Goal: Task Accomplishment & Management: Complete application form

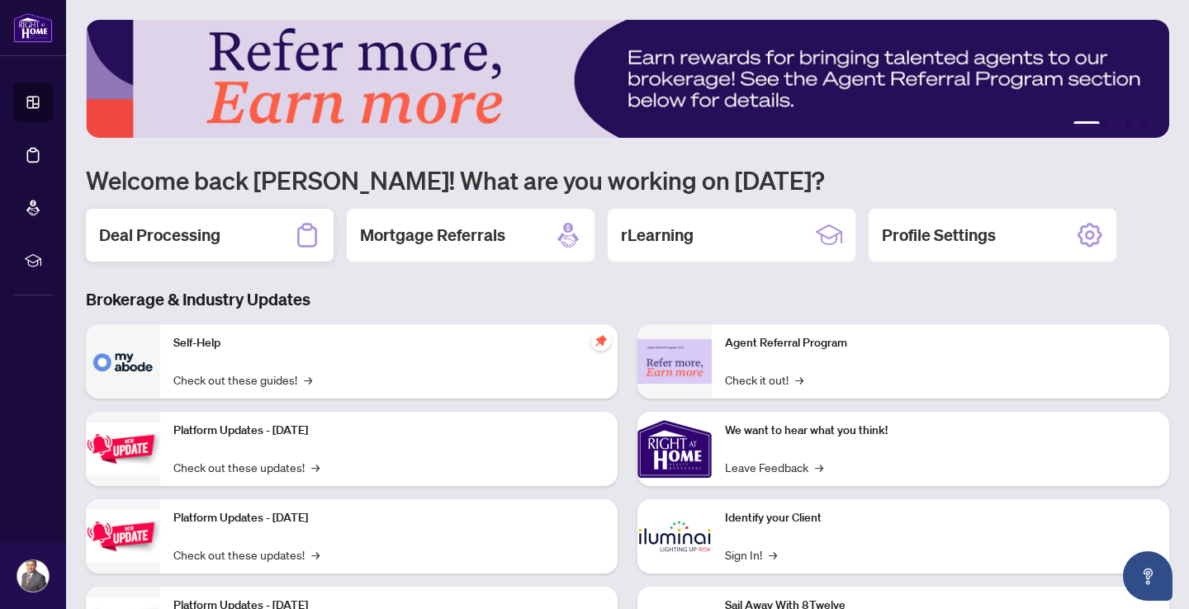
click at [136, 244] on h2 "Deal Processing" at bounding box center [159, 235] width 121 height 23
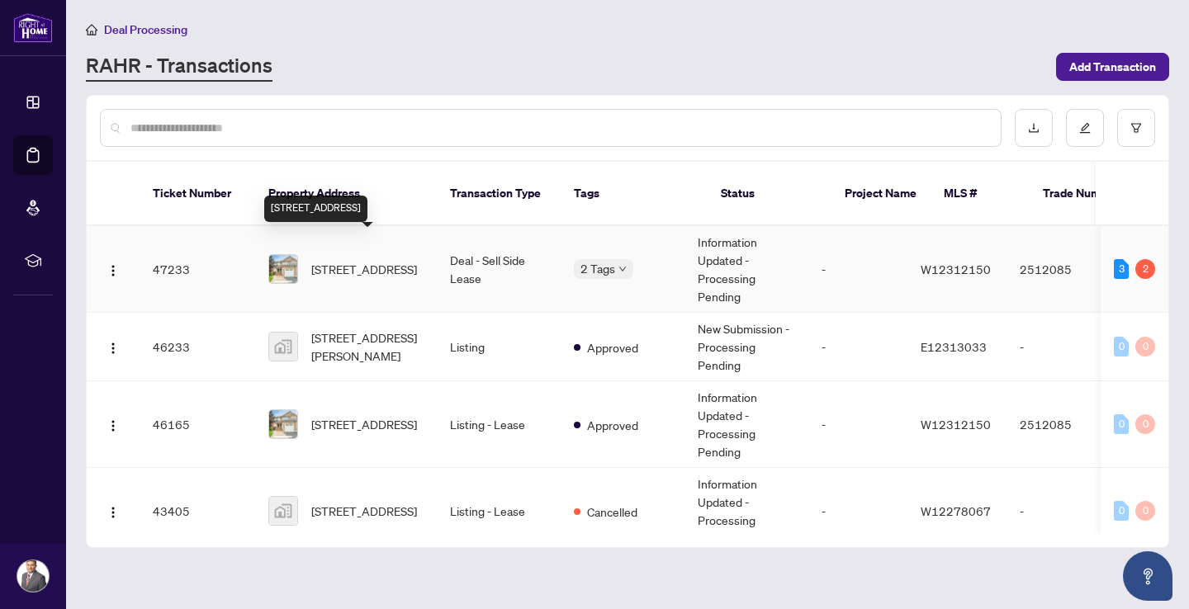
click at [351, 260] on span "[STREET_ADDRESS]" at bounding box center [364, 269] width 106 height 18
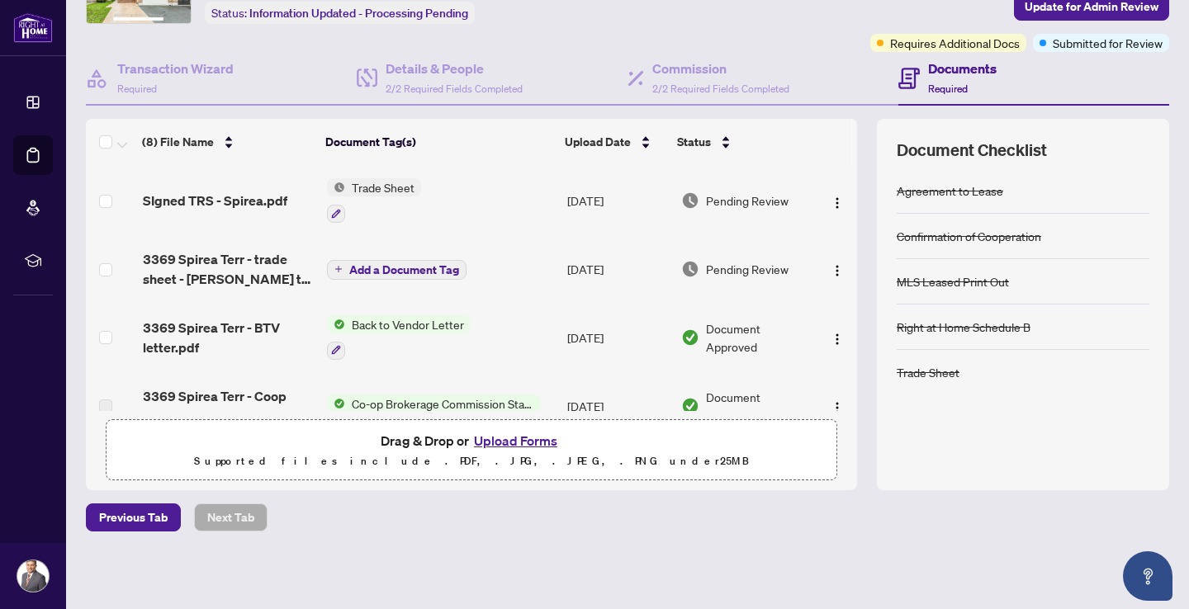
scroll to position [107, 0]
click at [500, 440] on button "Upload Forms" at bounding box center [515, 441] width 93 height 21
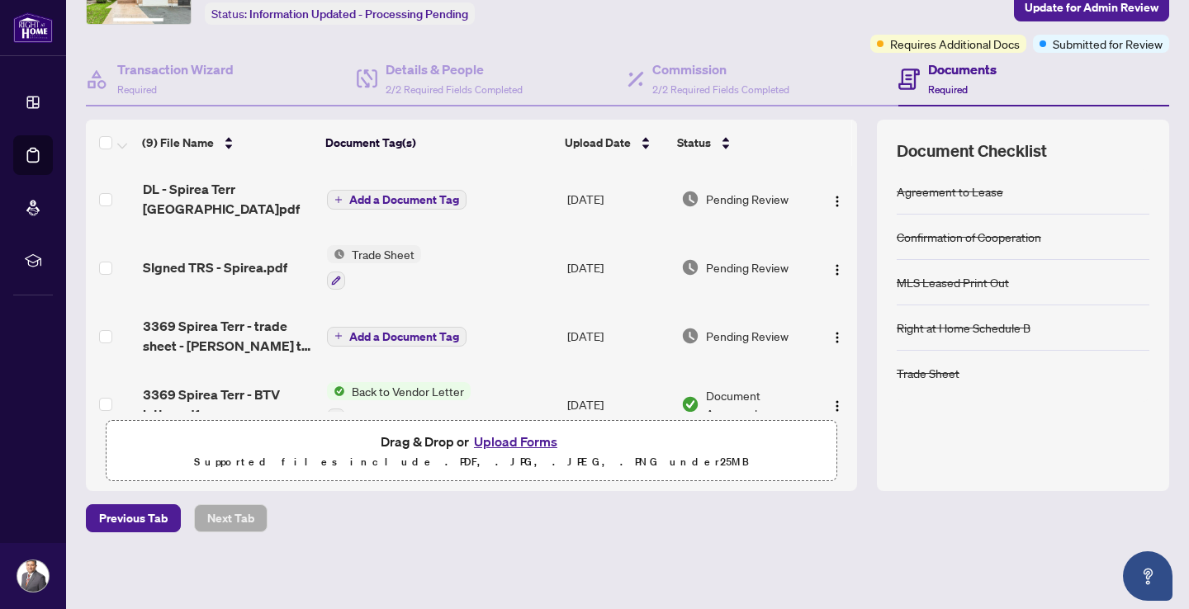
scroll to position [0, 0]
click at [386, 196] on span "Add a Document Tag" at bounding box center [404, 200] width 110 height 12
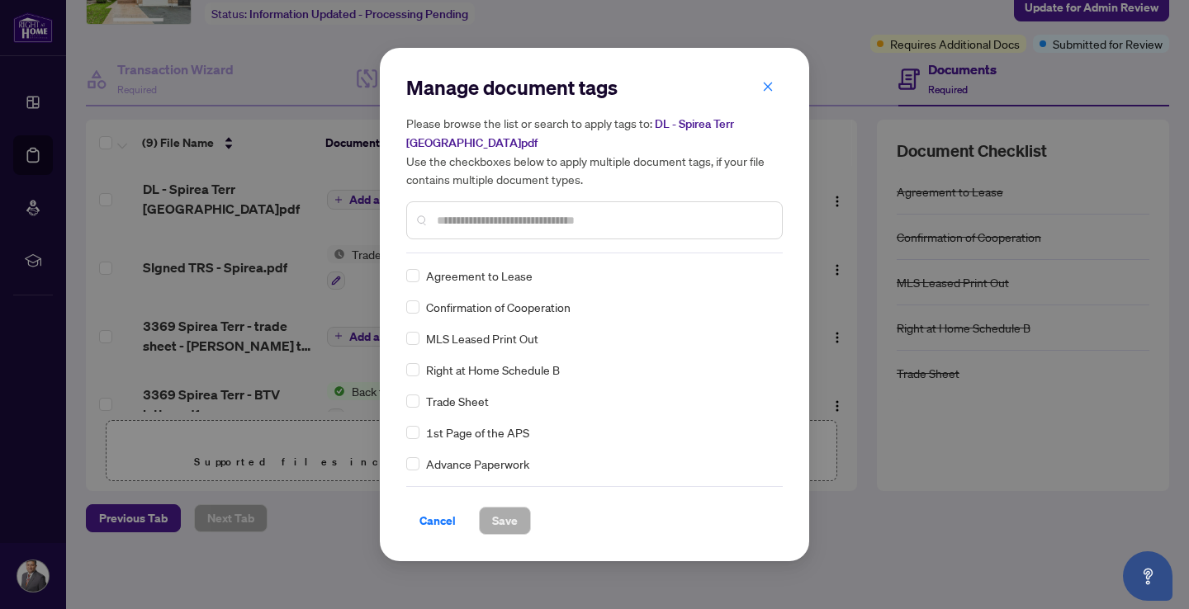
click at [460, 225] on input "text" at bounding box center [603, 220] width 332 height 18
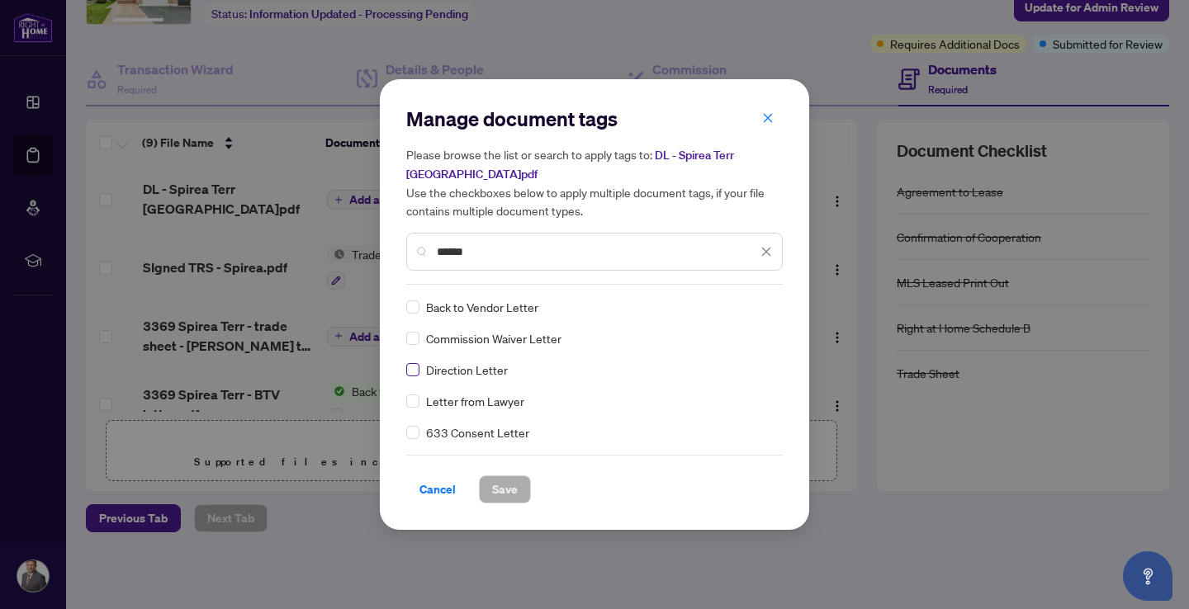
type input "******"
click at [505, 491] on span "Save" at bounding box center [505, 490] width 26 height 26
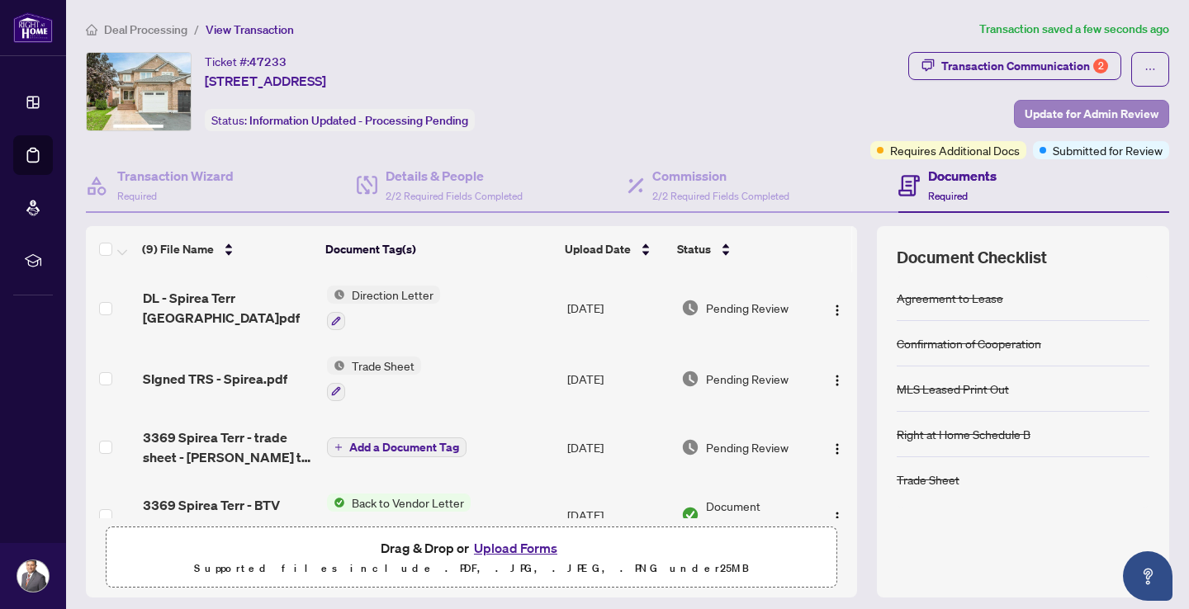
click at [1055, 115] on span "Update for Admin Review" at bounding box center [1092, 114] width 134 height 26
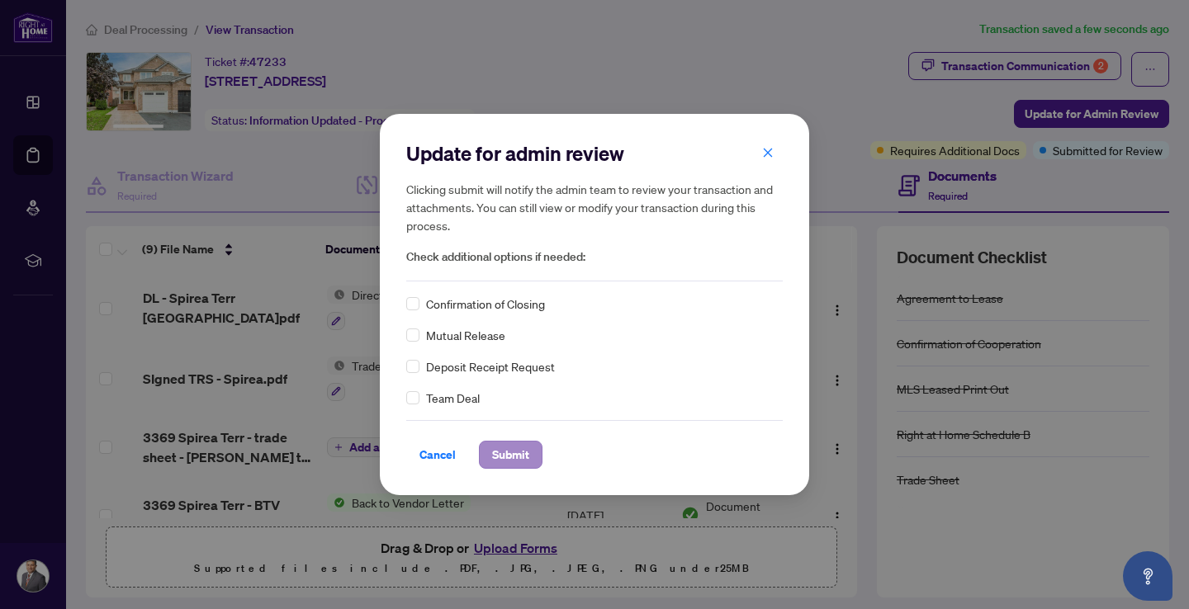
click at [515, 448] on span "Submit" at bounding box center [510, 455] width 37 height 26
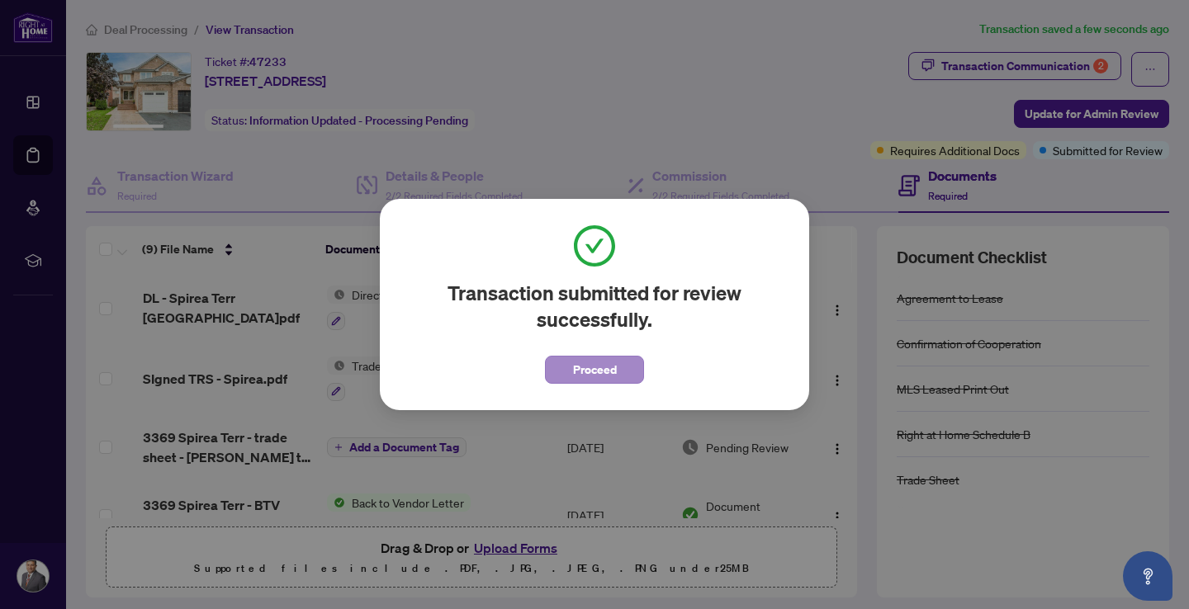
click at [585, 364] on span "Proceed" at bounding box center [595, 370] width 44 height 26
